Goal: Book appointment/travel/reservation

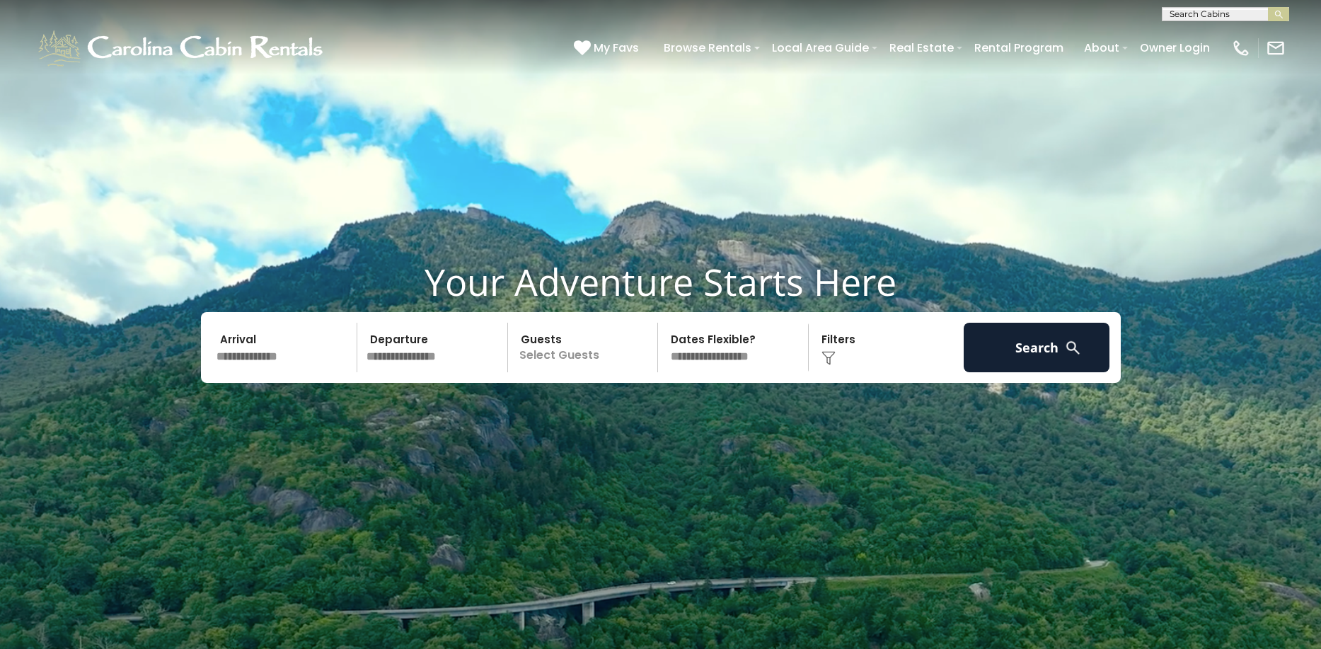
scroll to position [1, 0]
click at [1240, 11] on input "text" at bounding box center [1224, 16] width 124 height 14
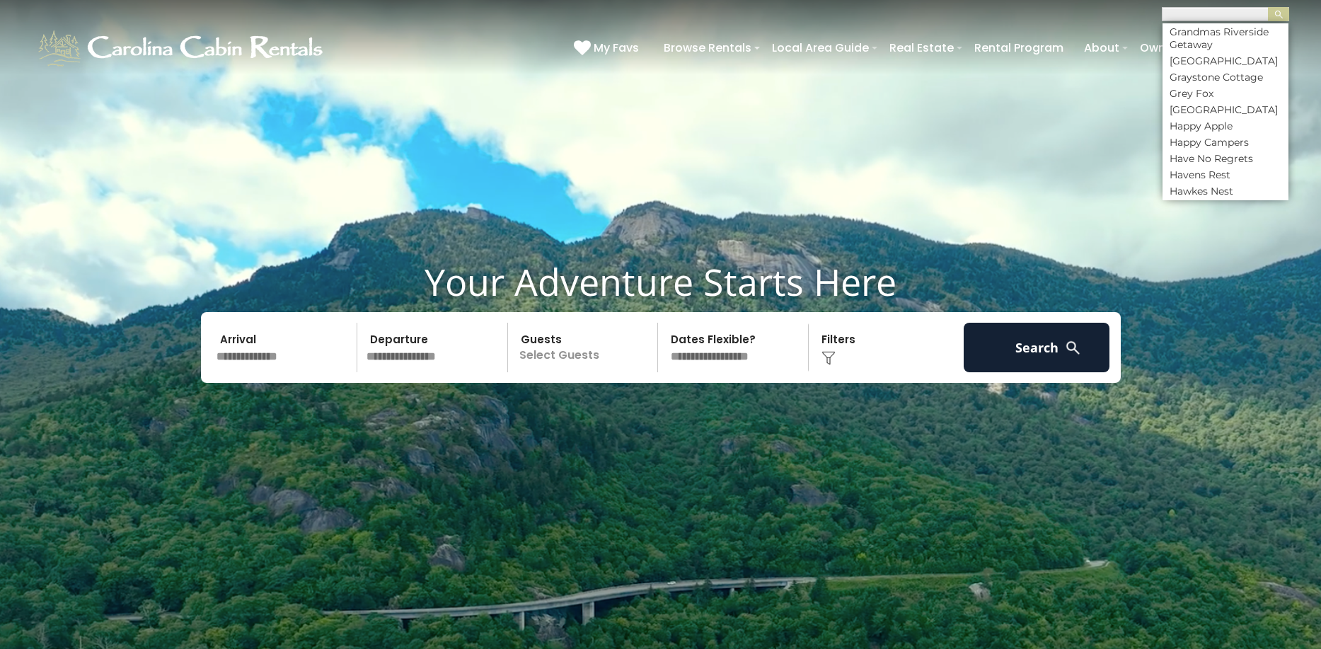
scroll to position [3611, 0]
click at [1210, 48] on li "[GEOGRAPHIC_DATA]" at bounding box center [1225, 41] width 126 height 13
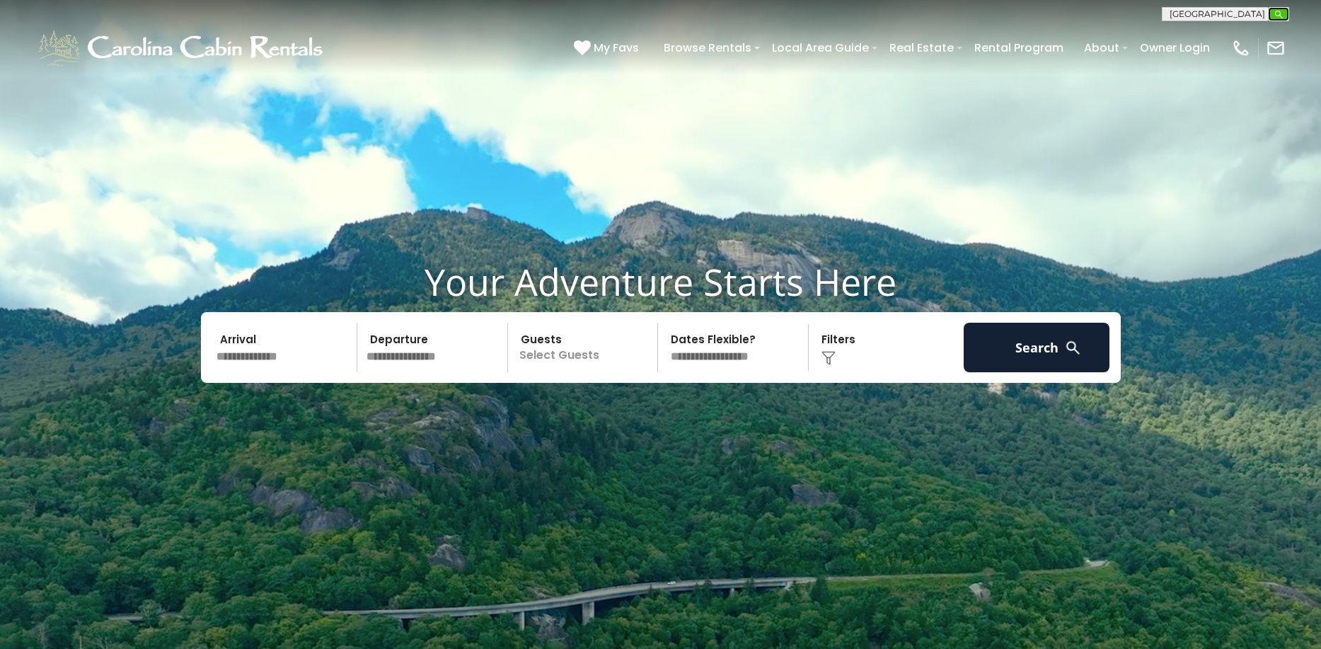
click at [1276, 16] on img "submit" at bounding box center [1278, 14] width 11 height 11
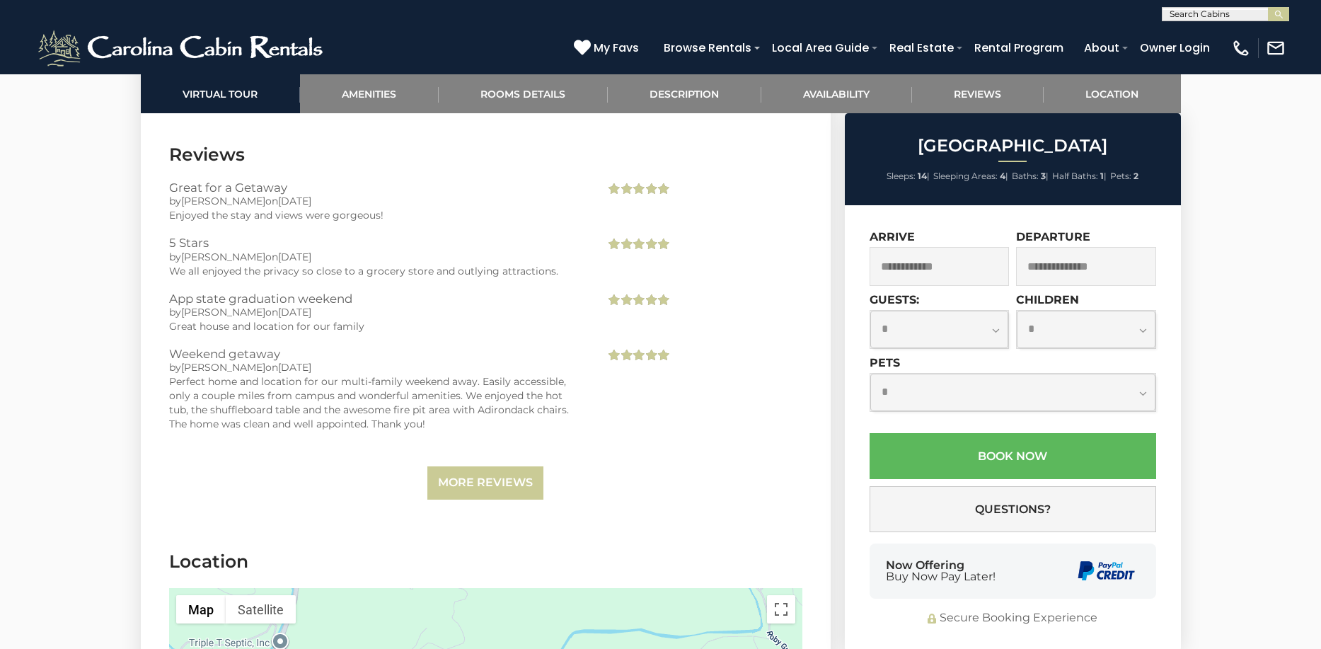
scroll to position [3900, 0]
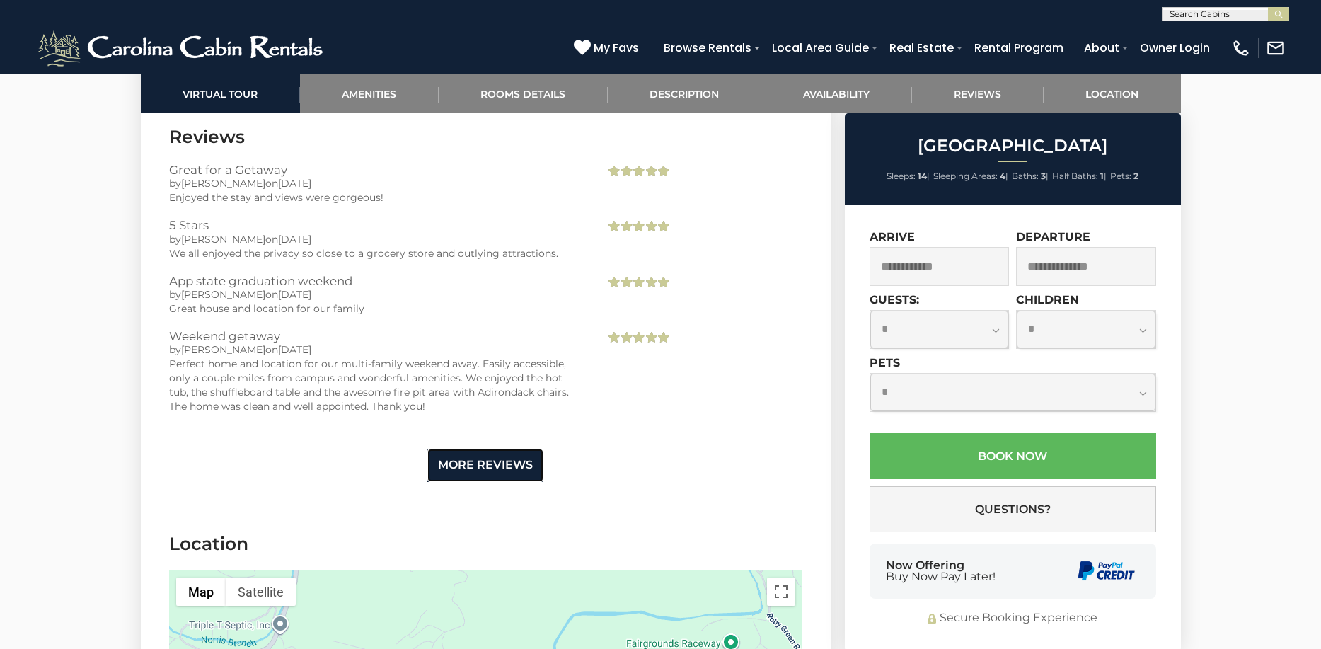
click at [480, 449] on link "More Reviews" at bounding box center [485, 465] width 116 height 33
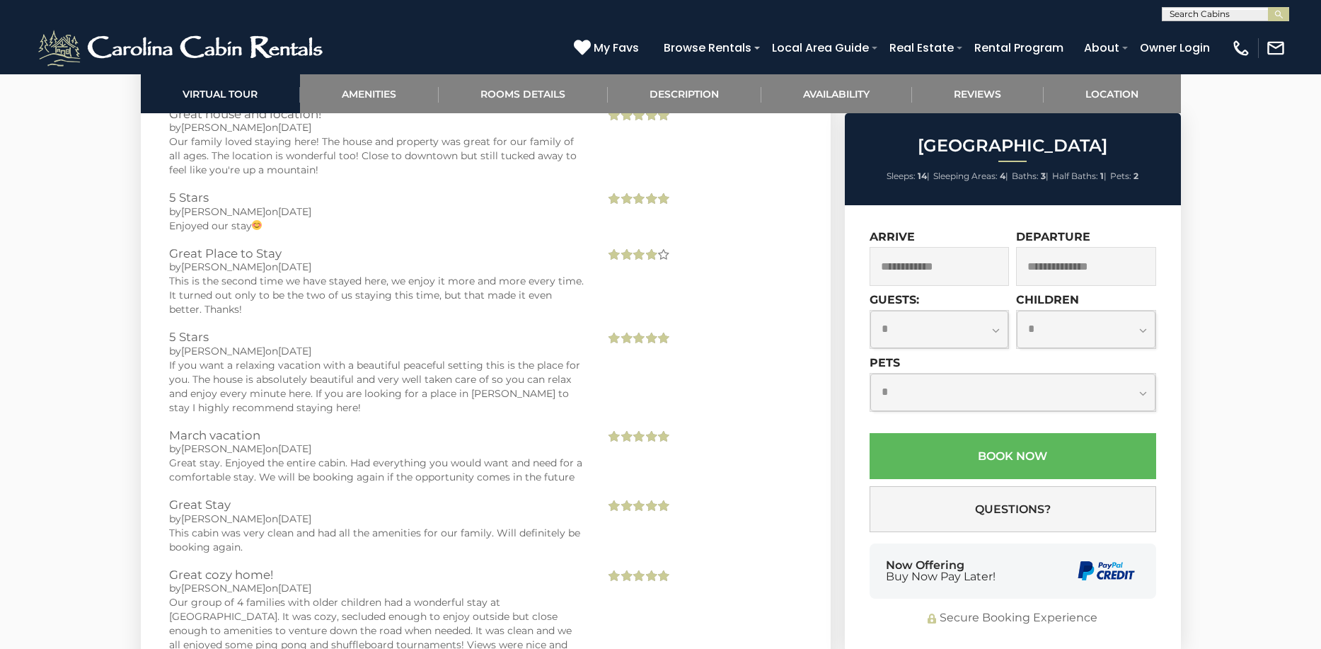
scroll to position [6079, 0]
